Goal: Transaction & Acquisition: Purchase product/service

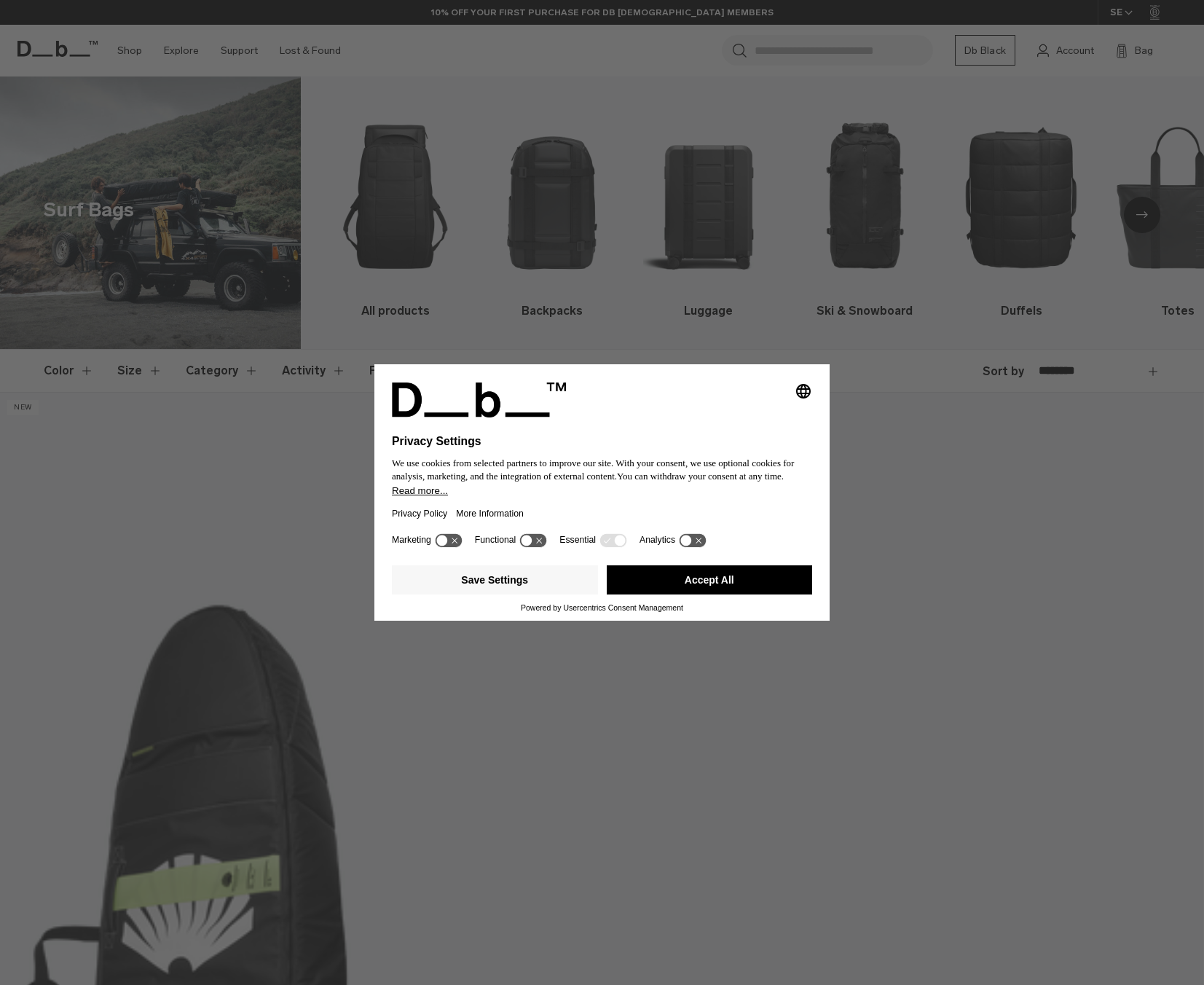
click at [734, 576] on button "Accept All" at bounding box center [709, 580] width 206 height 29
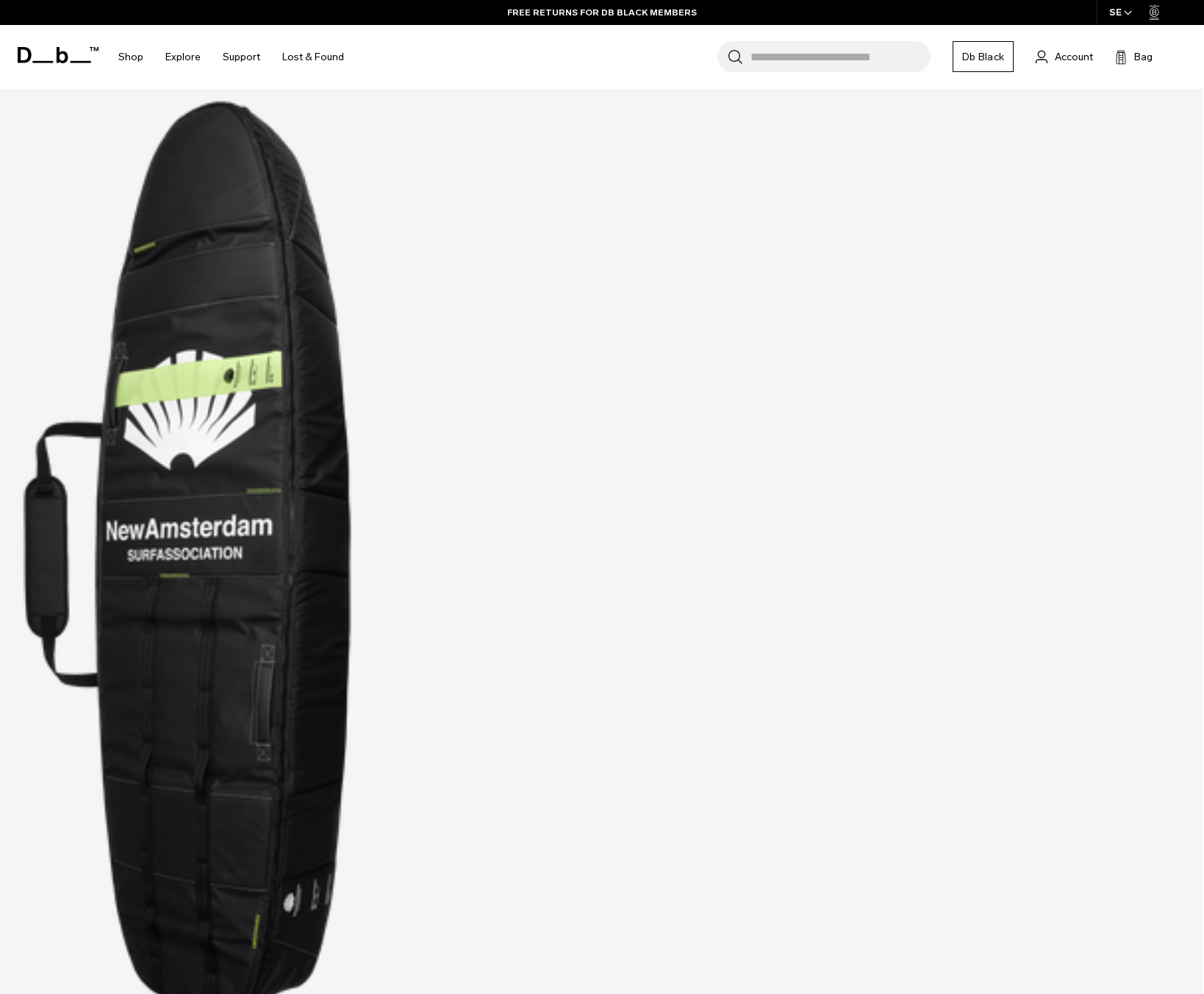
scroll to position [514, 0]
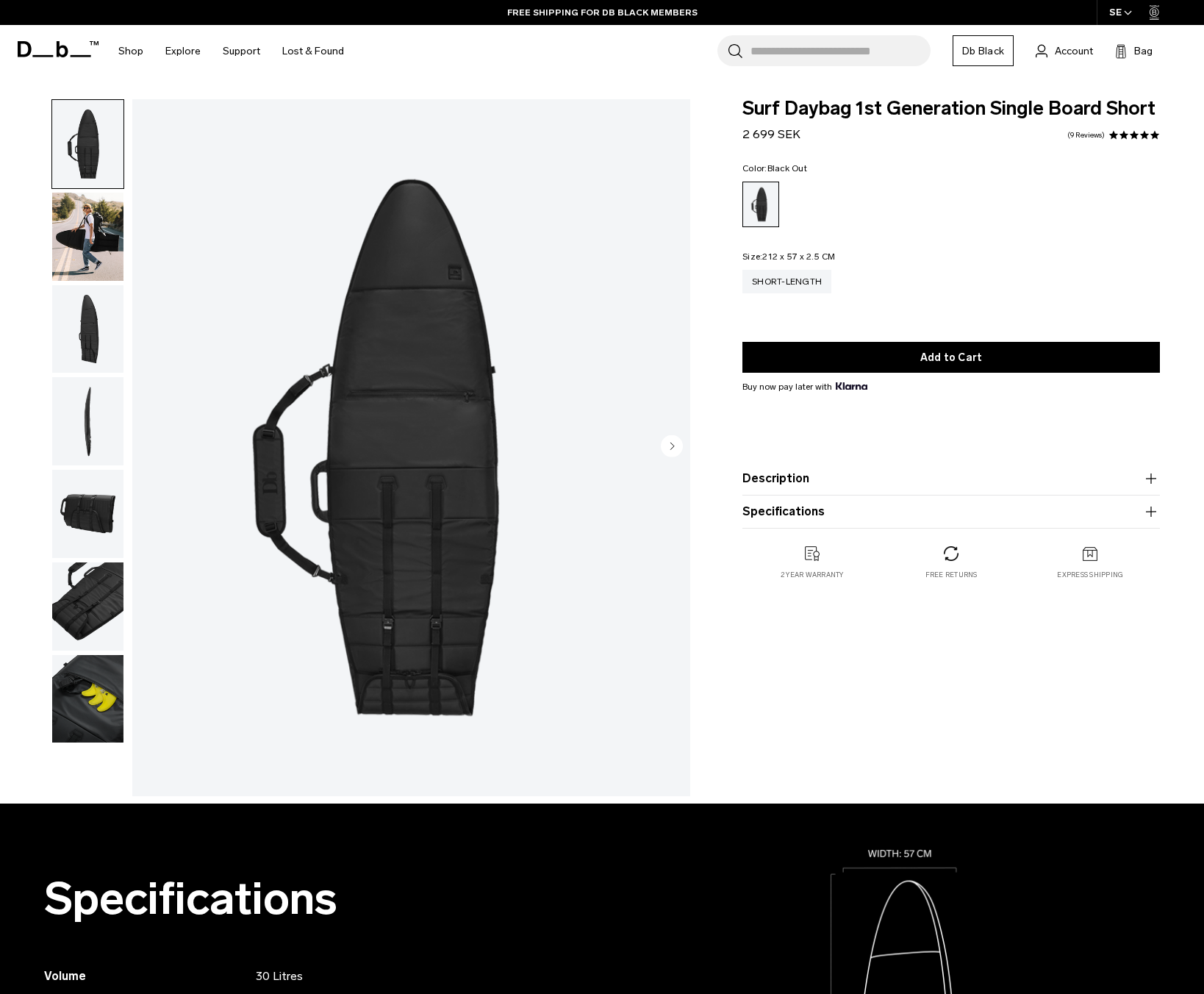
click at [81, 321] on img "button" at bounding box center [87, 329] width 71 height 88
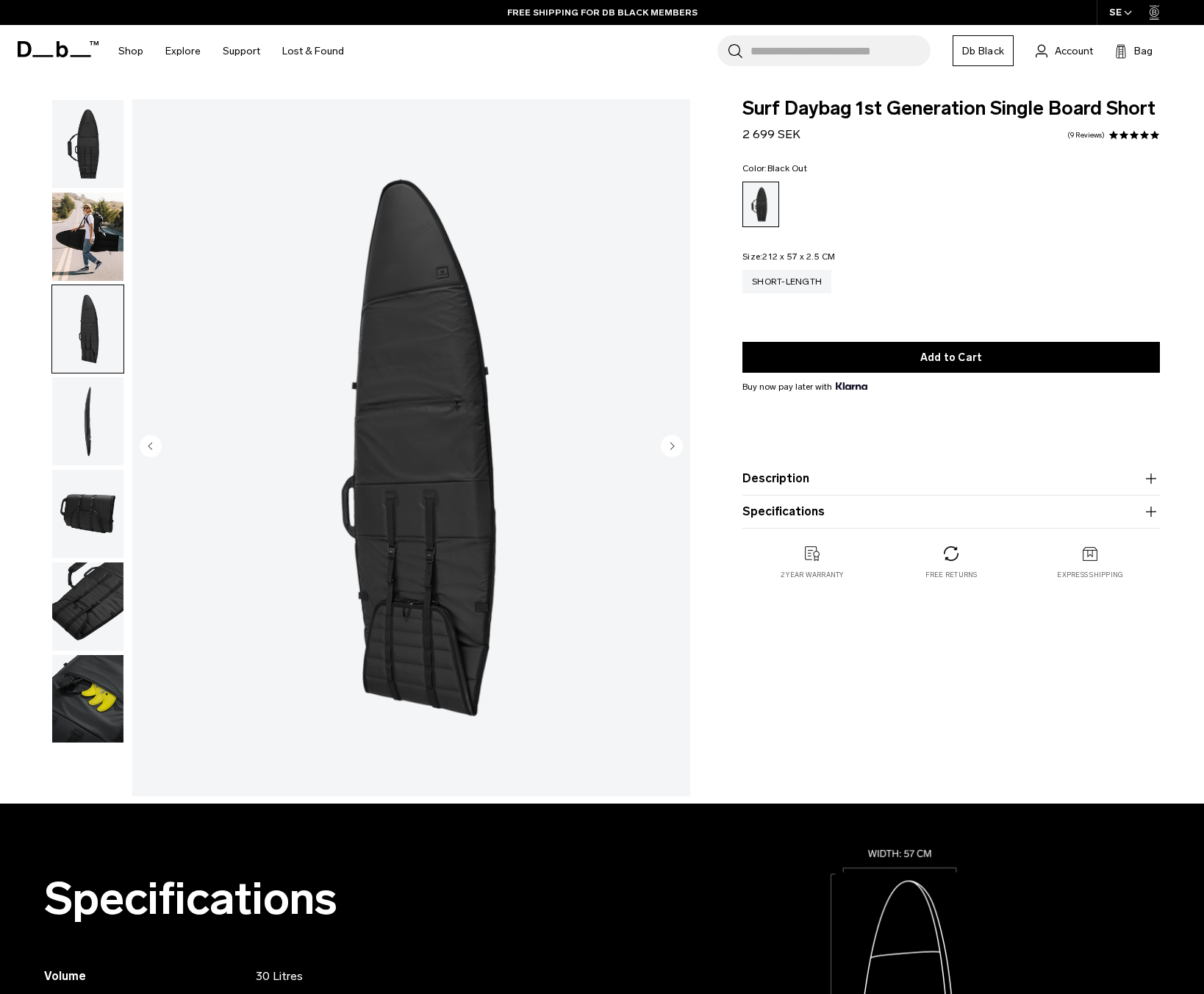
click at [103, 405] on img "button" at bounding box center [87, 421] width 71 height 88
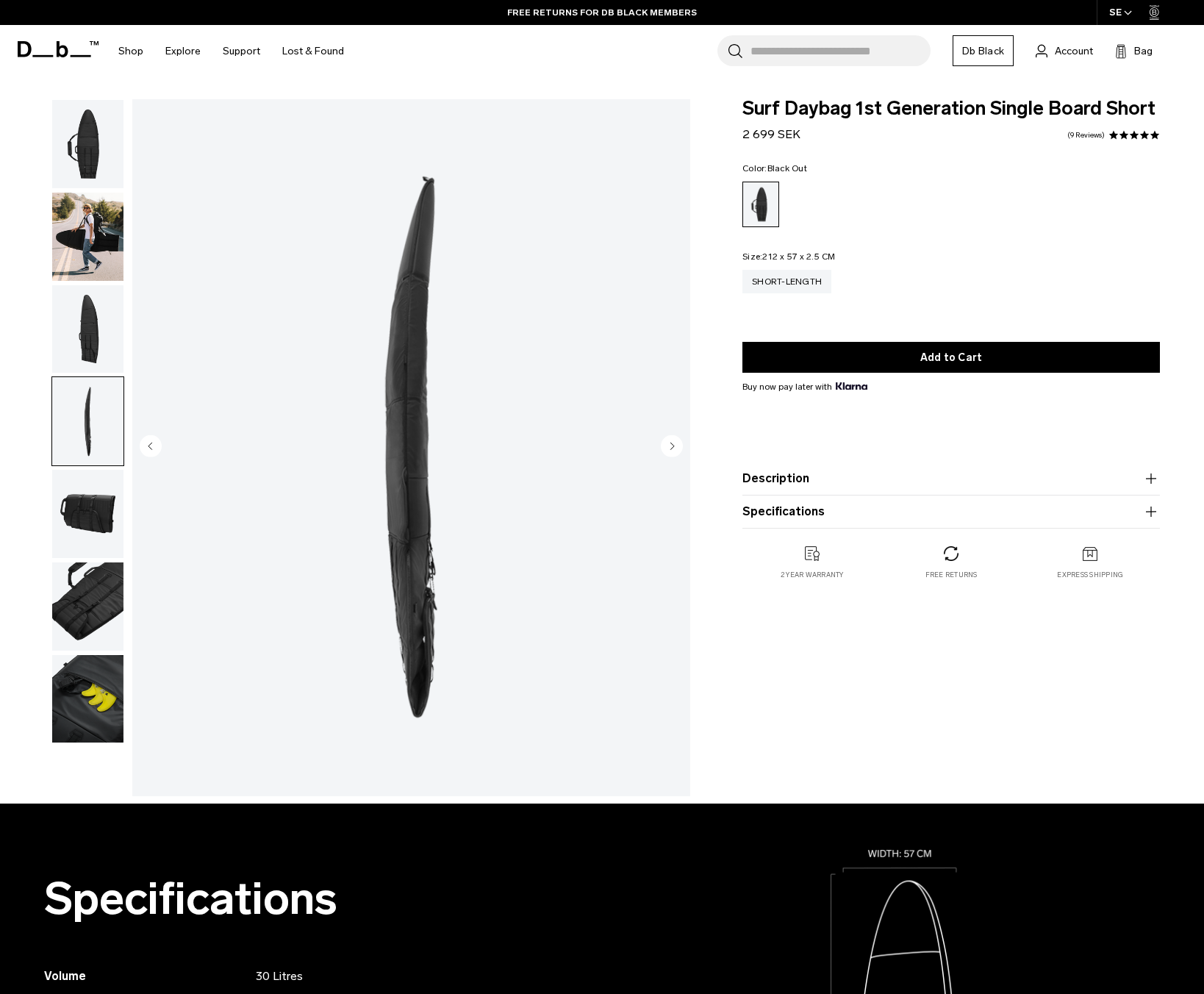
click at [94, 501] on img "button" at bounding box center [87, 513] width 71 height 88
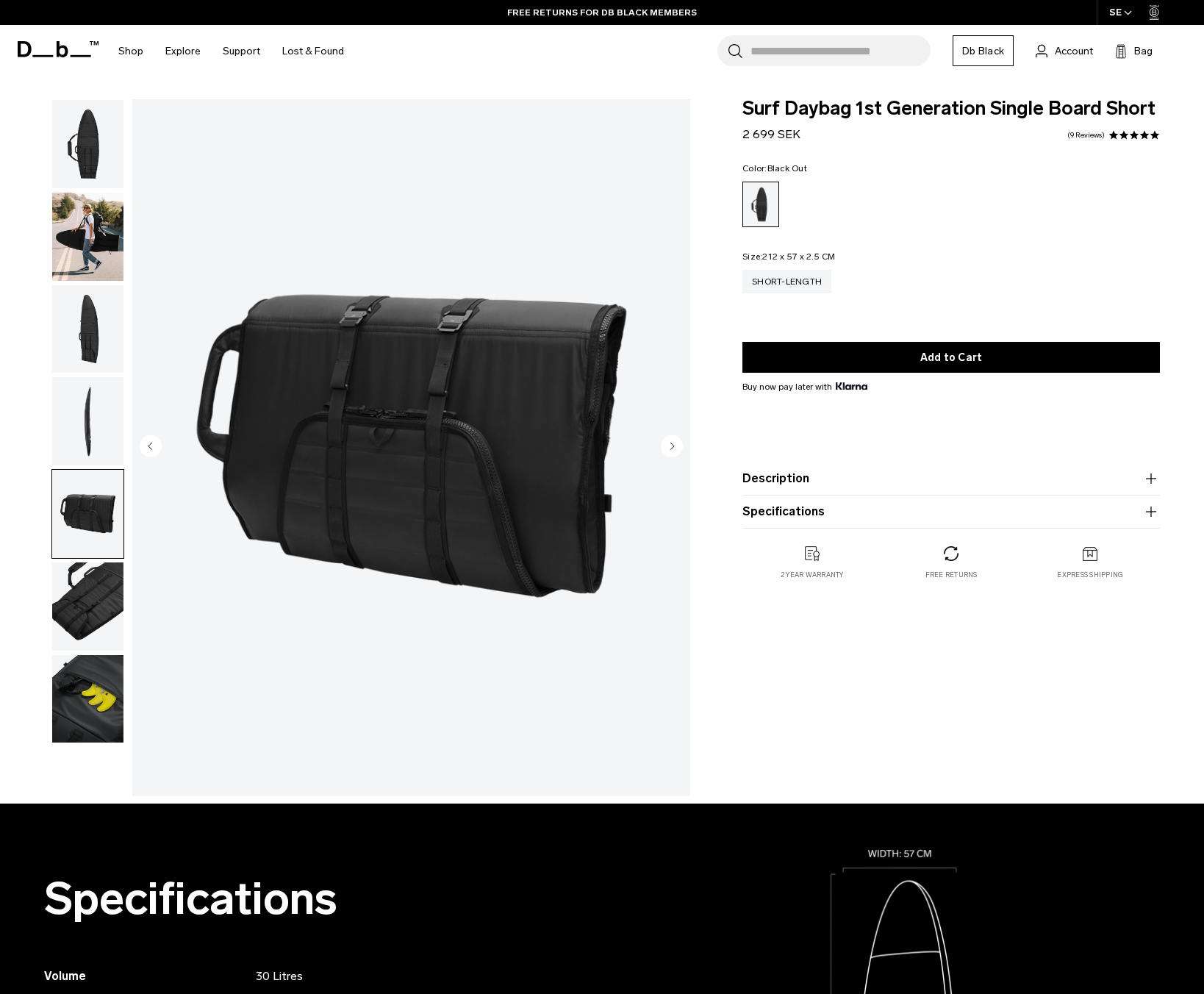
click at [77, 569] on img "button" at bounding box center [87, 606] width 71 height 88
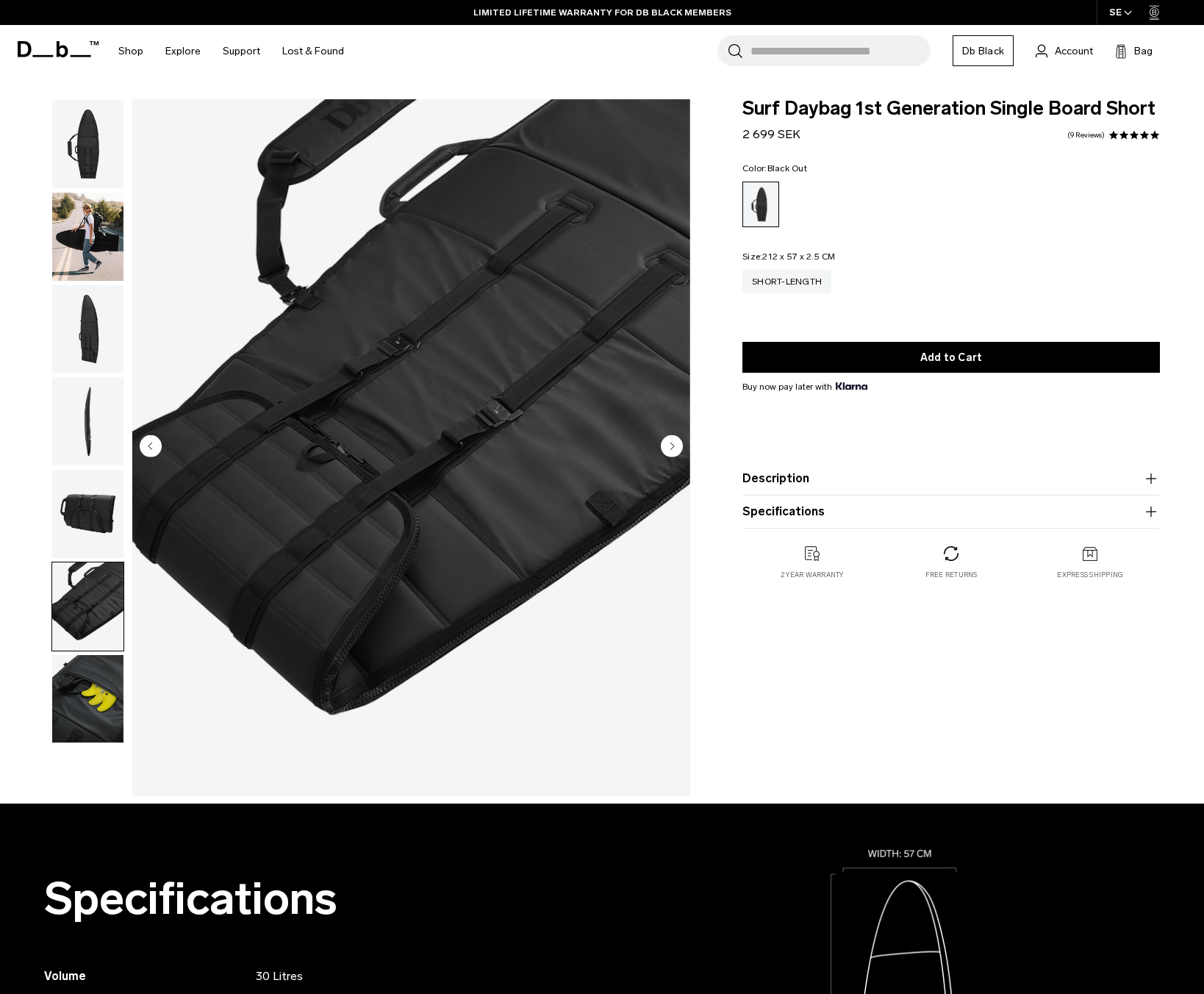
click at [85, 344] on img "button" at bounding box center [87, 329] width 71 height 88
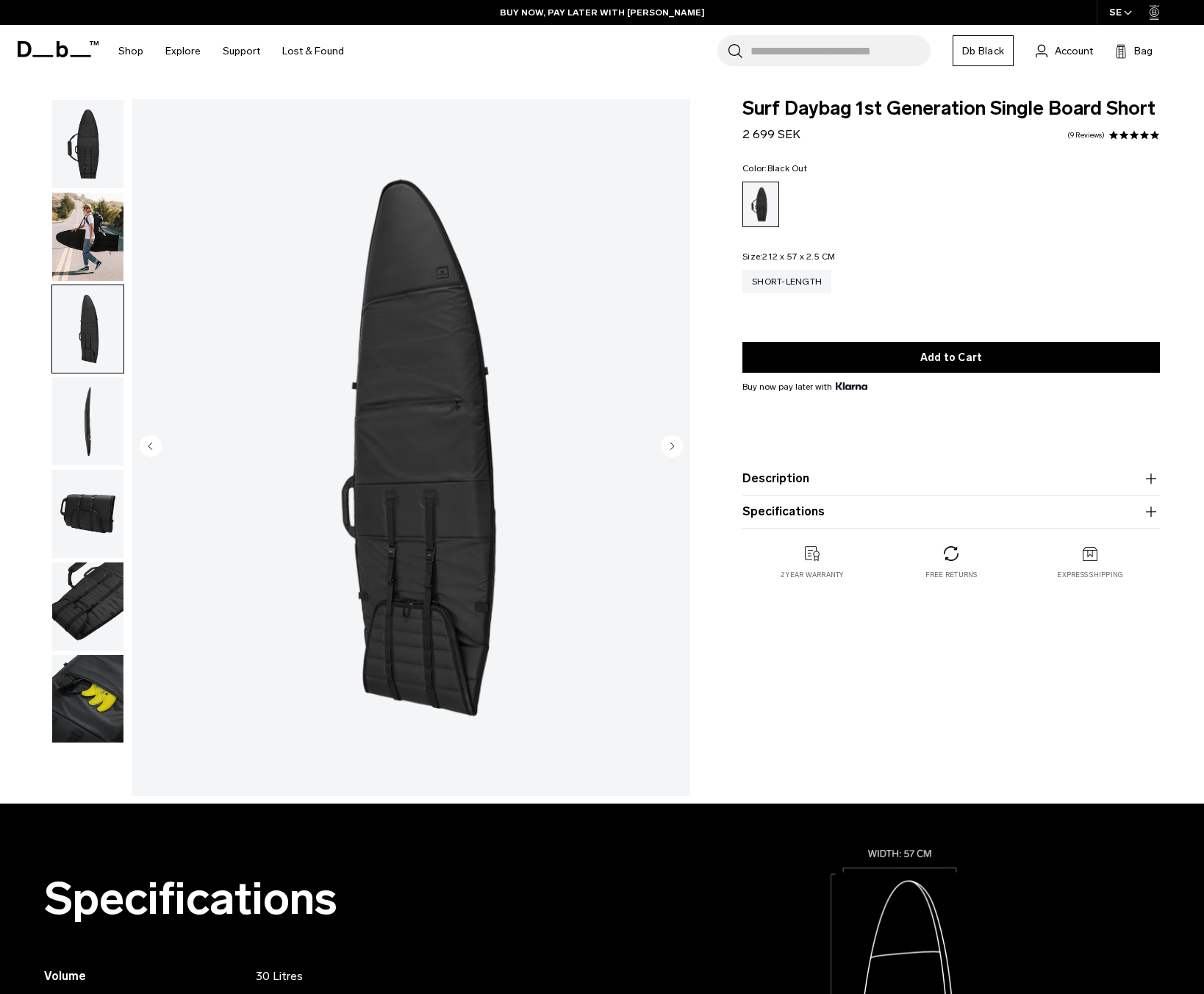
click at [94, 440] on img "button" at bounding box center [87, 421] width 71 height 88
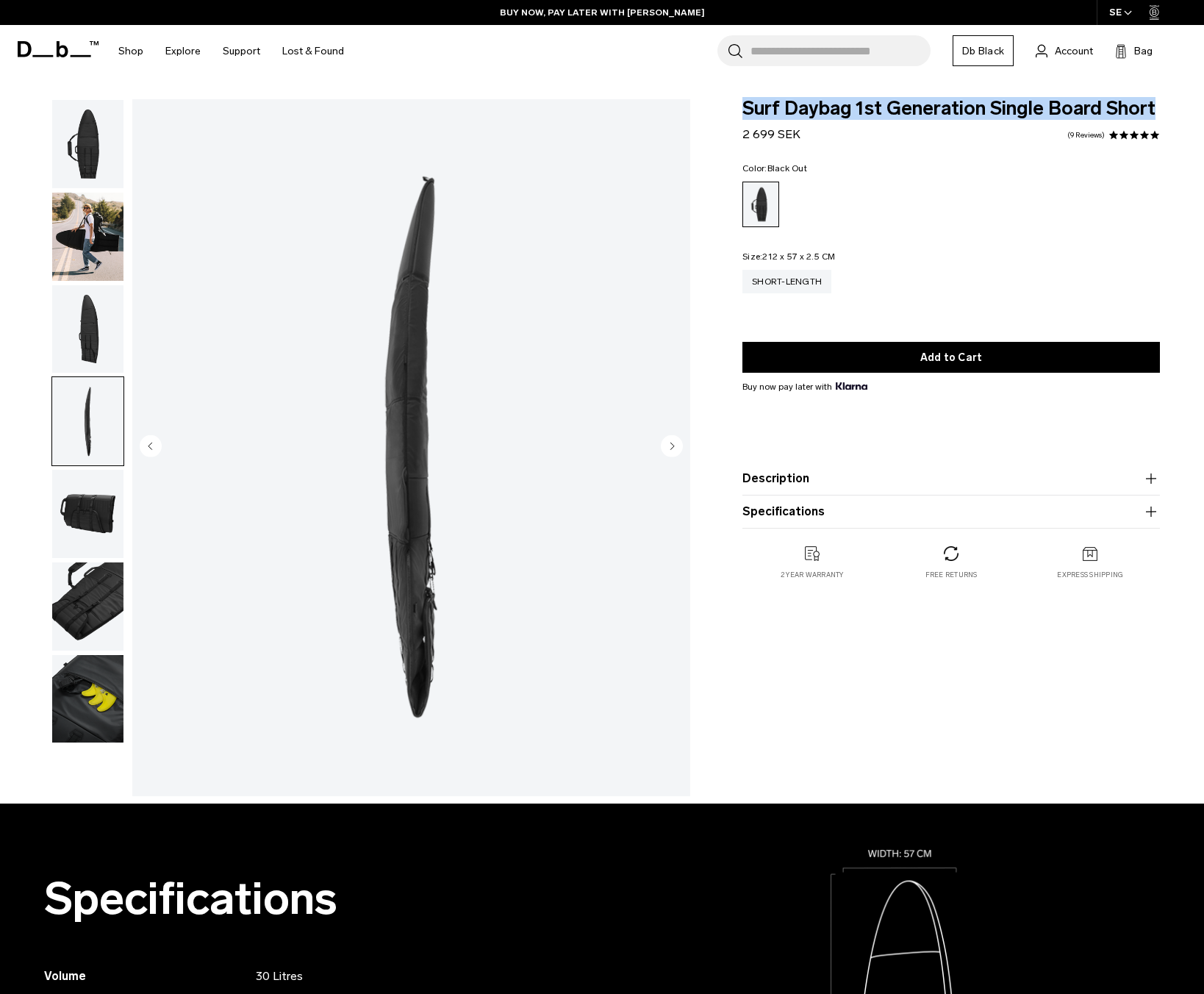
drag, startPoint x: 744, startPoint y: 108, endPoint x: 1153, endPoint y: 112, distance: 409.0
click at [1153, 112] on span "Surf Daybag 1st Generation Single Board Short" at bounding box center [951, 108] width 417 height 19
copy span "Surf Daybag 1st Generation Single Board Short"
